Goal: Use online tool/utility

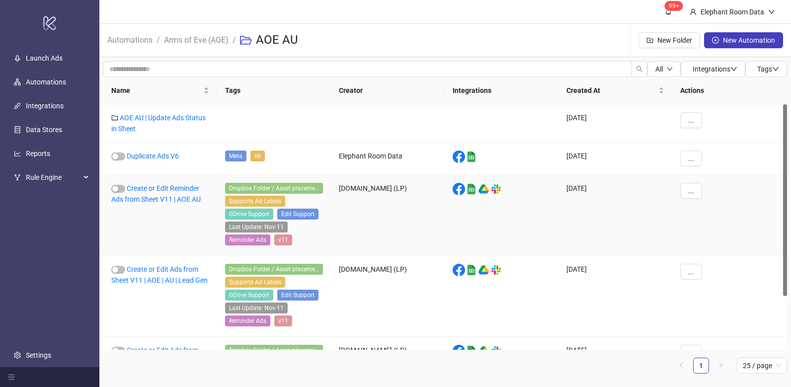
scroll to position [68, 0]
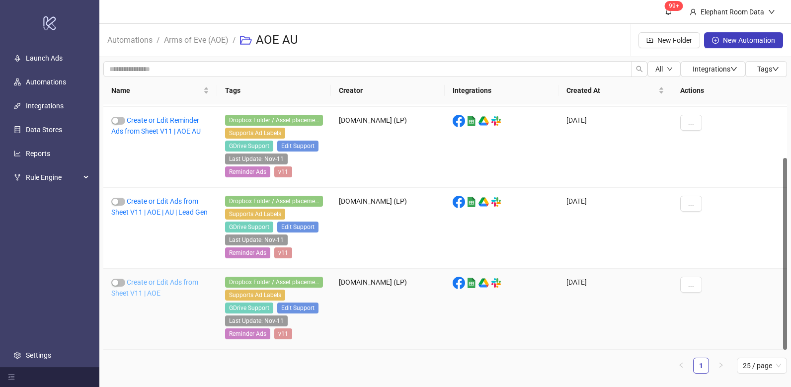
click at [194, 283] on link "Create or Edit Ads from Sheet V11 | AOE" at bounding box center [154, 287] width 87 height 19
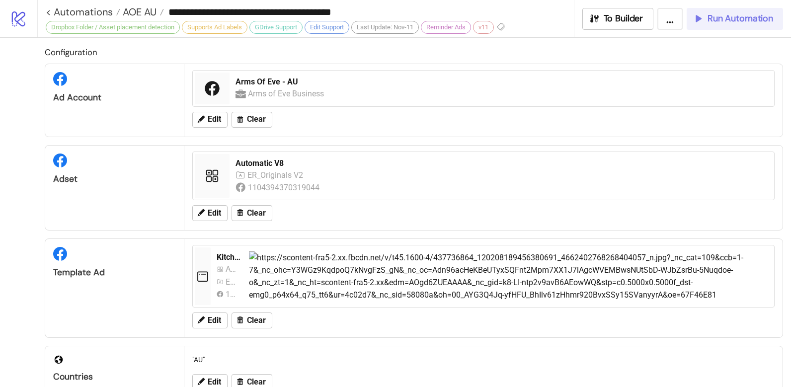
click at [735, 18] on span "Run Automation" at bounding box center [740, 18] width 66 height 11
